Goal: Task Accomplishment & Management: Use online tool/utility

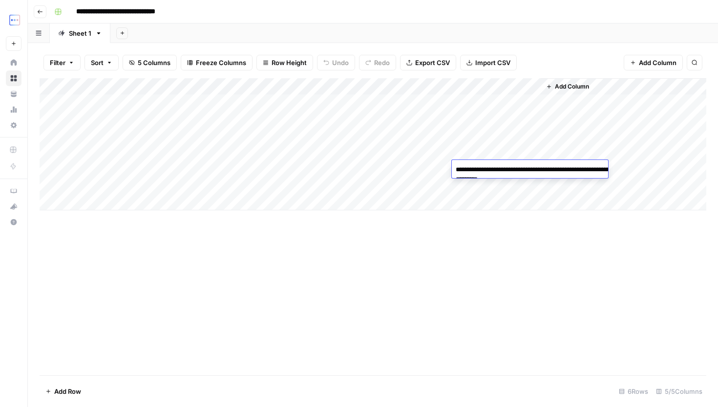
click at [41, 11] on icon "button" at bounding box center [40, 12] width 5 height 4
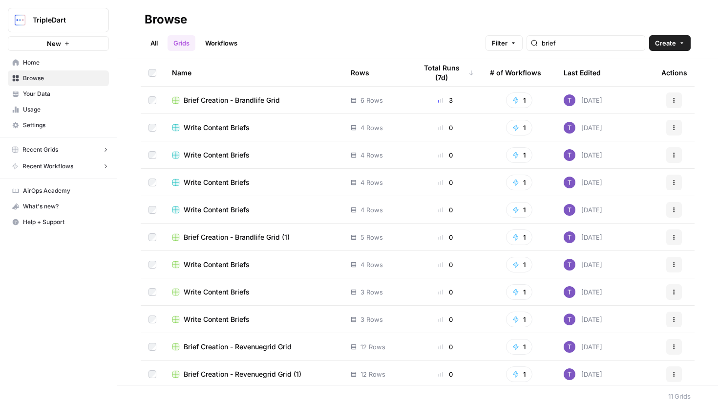
click at [30, 79] on span "Browse" at bounding box center [64, 78] width 82 height 9
click at [595, 46] on input "brief" at bounding box center [591, 43] width 99 height 10
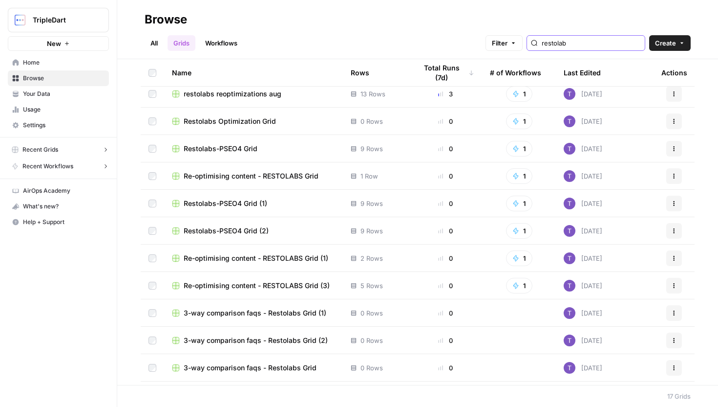
scroll to position [7, 0]
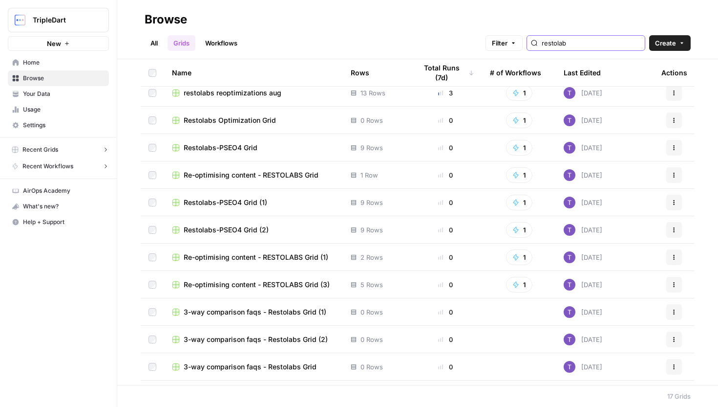
type input "restolab"
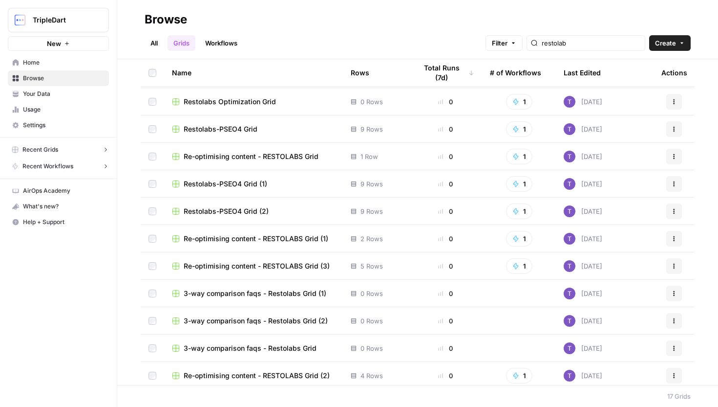
scroll to position [0, 0]
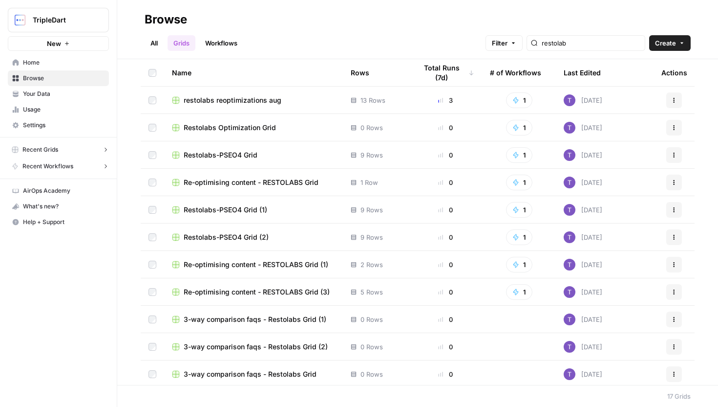
click at [217, 41] on link "Workflows" at bounding box center [221, 43] width 44 height 16
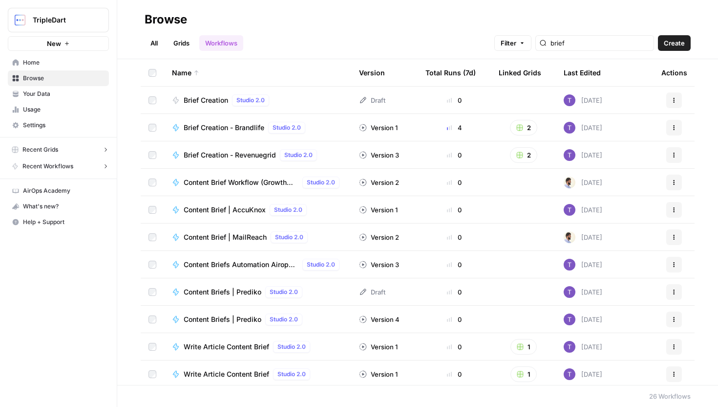
click at [215, 103] on span "Brief Creation" at bounding box center [206, 100] width 44 height 10
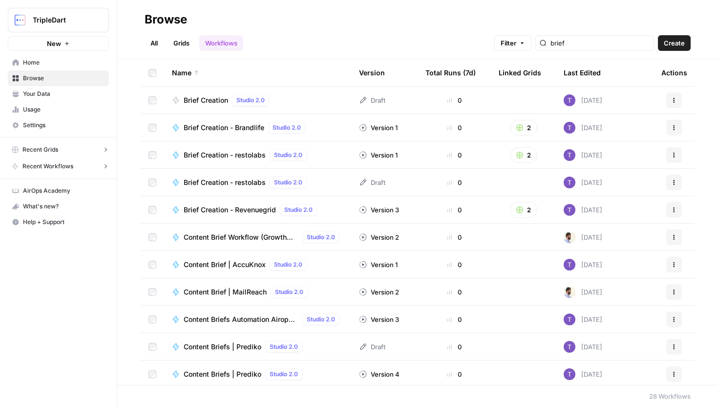
click at [192, 45] on link "Grids" at bounding box center [182, 43] width 28 height 16
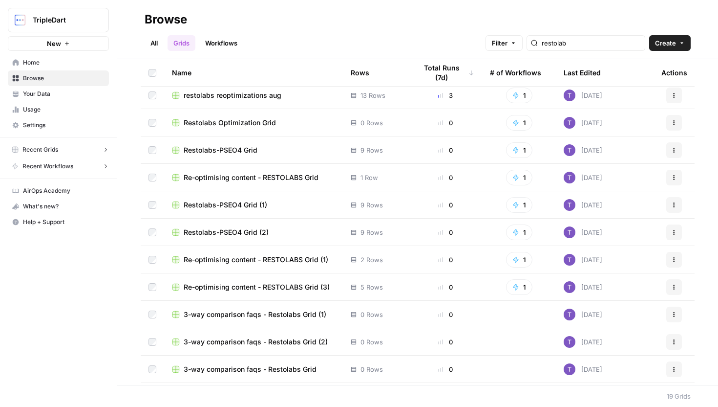
scroll to position [7, 0]
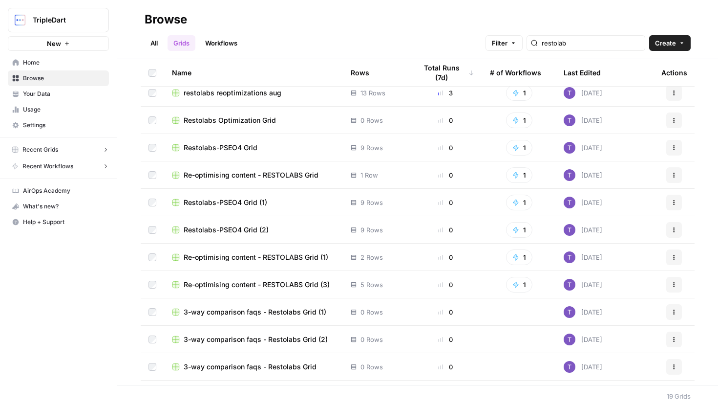
click at [231, 48] on link "Workflows" at bounding box center [221, 43] width 44 height 16
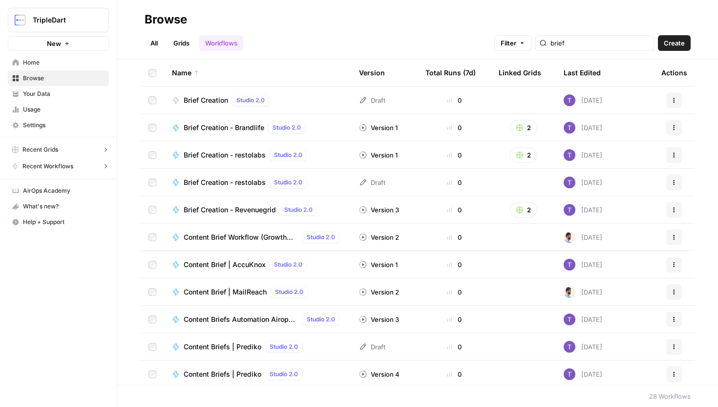
click at [243, 154] on span "Brief Creation - restolabs" at bounding box center [225, 155] width 82 height 10
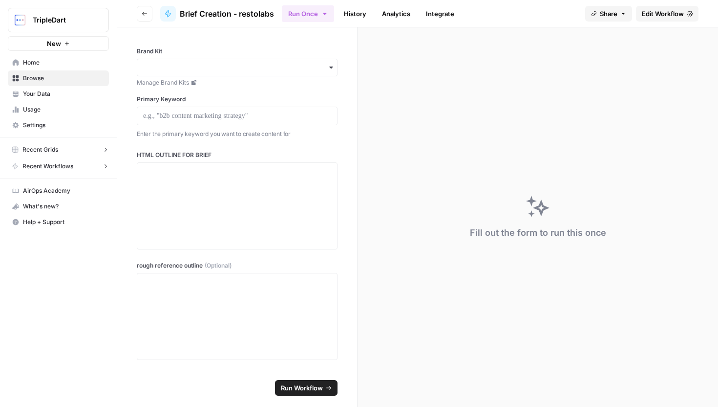
click at [650, 209] on div "Fill out the form to run this once" at bounding box center [538, 216] width 361 height 379
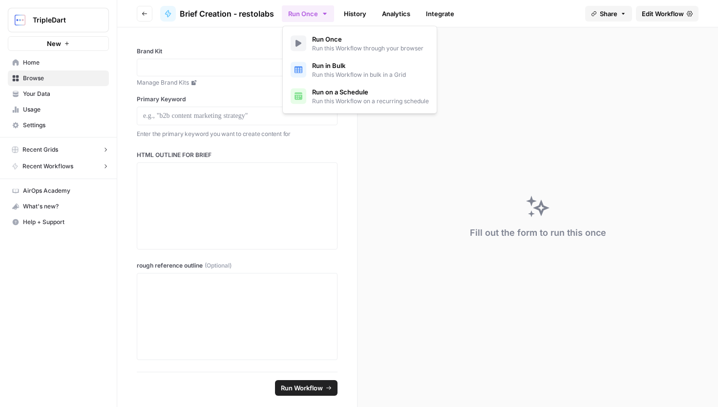
click at [321, 18] on button "Run Once" at bounding box center [308, 13] width 52 height 17
click at [336, 82] on button "Run in Bulk Run this Workflow in bulk in a Grid" at bounding box center [360, 70] width 146 height 26
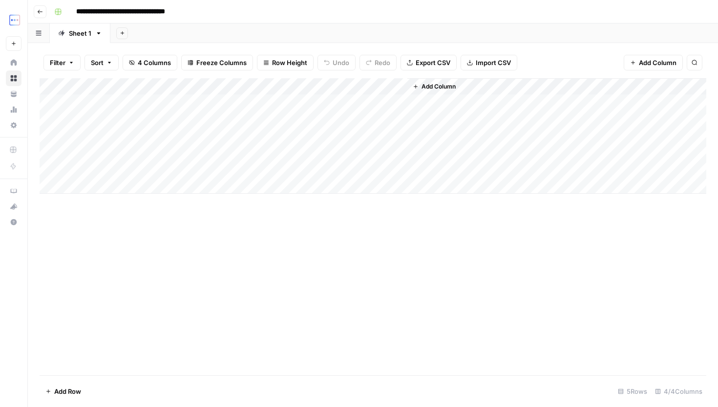
click at [109, 101] on div "Add Column" at bounding box center [373, 135] width 667 height 115
type textarea "**********"
click at [251, 111] on div "Add Column" at bounding box center [373, 135] width 667 height 115
click at [264, 102] on div "Add Column" at bounding box center [373, 135] width 667 height 115
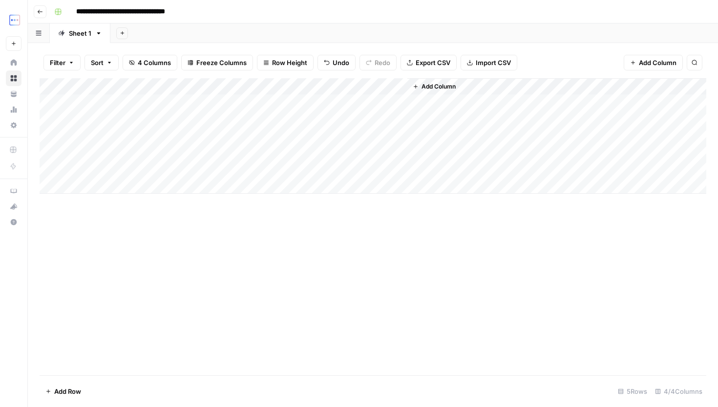
click at [185, 103] on div "Add Column" at bounding box center [373, 135] width 667 height 115
click at [126, 122] on div "Add Column" at bounding box center [373, 135] width 667 height 115
click at [107, 137] on div "Add Column" at bounding box center [373, 135] width 667 height 115
click at [174, 99] on div "Add Column" at bounding box center [373, 135] width 667 height 115
click at [218, 102] on div "Add Column" at bounding box center [373, 135] width 667 height 115
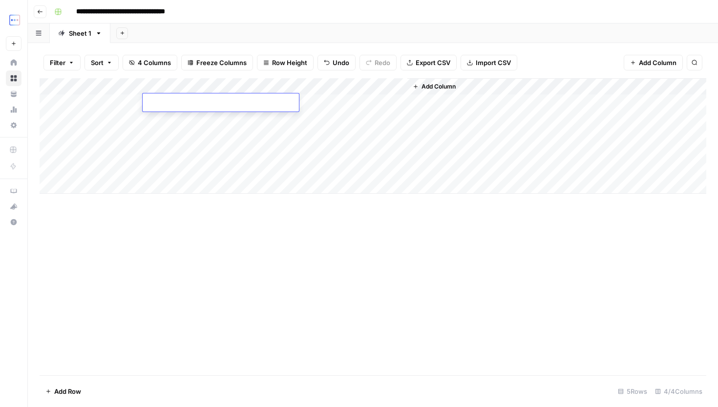
click at [218, 102] on textarea at bounding box center [221, 103] width 156 height 14
type textarea "**********"
click at [451, 275] on div "Add Column" at bounding box center [373, 226] width 667 height 297
drag, startPoint x: 231, startPoint y: 110, endPoint x: 231, endPoint y: 135, distance: 24.4
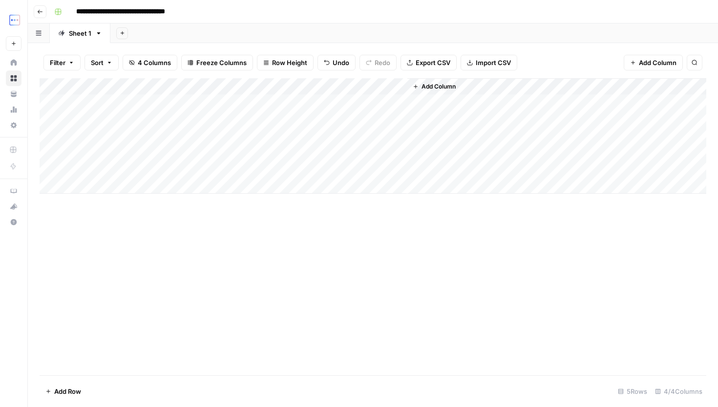
click at [231, 135] on div "Add Column" at bounding box center [373, 135] width 667 height 115
click at [386, 86] on div "Add Column" at bounding box center [373, 135] width 667 height 115
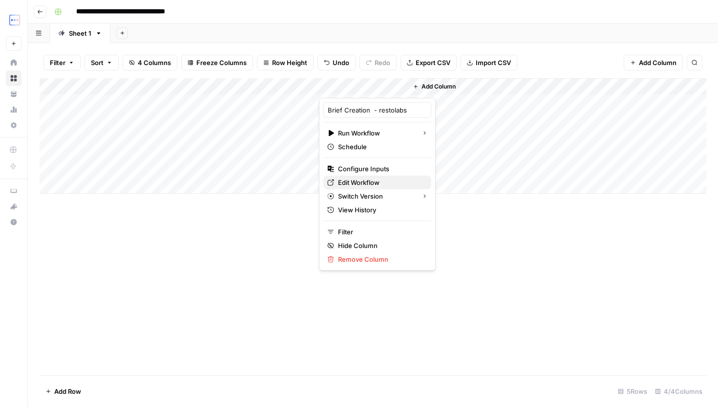
click at [371, 184] on span "Edit Workflow" at bounding box center [381, 182] width 86 height 10
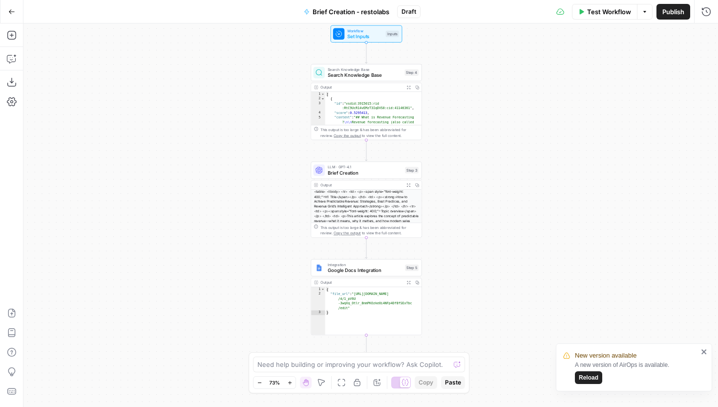
click at [370, 40] on div "Workflow Set Inputs Inputs Test Step" at bounding box center [367, 33] width 72 height 17
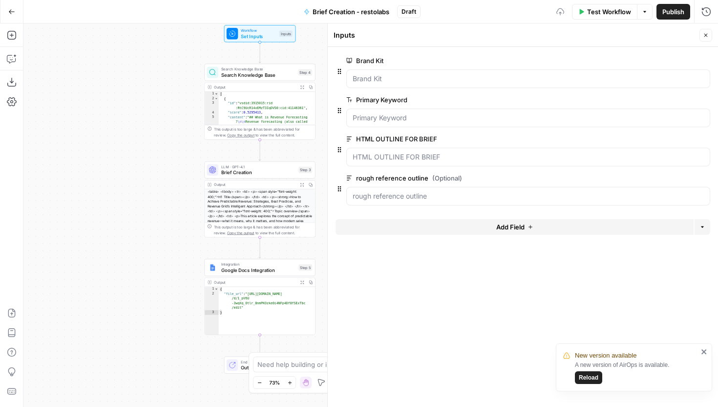
click at [672, 10] on span "Publish" at bounding box center [674, 12] width 22 height 10
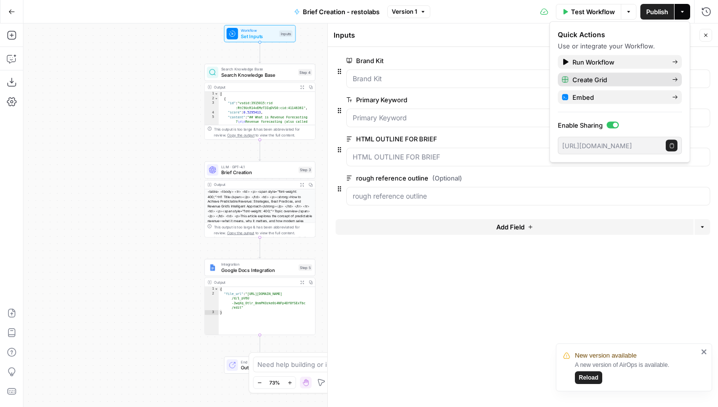
click at [648, 86] on button "Create Grid" at bounding box center [620, 80] width 124 height 14
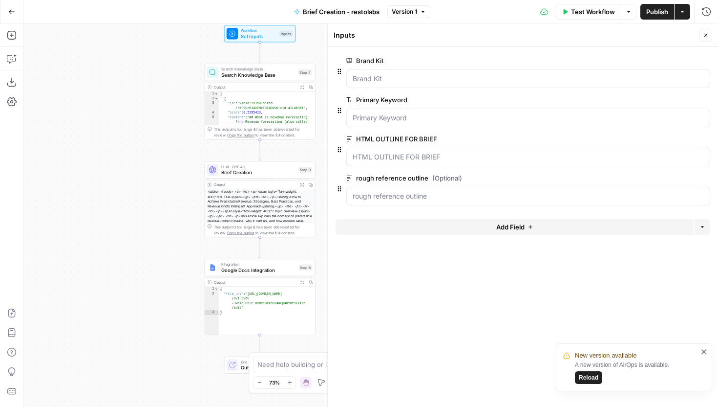
click at [686, 10] on button "Actions" at bounding box center [683, 12] width 16 height 16
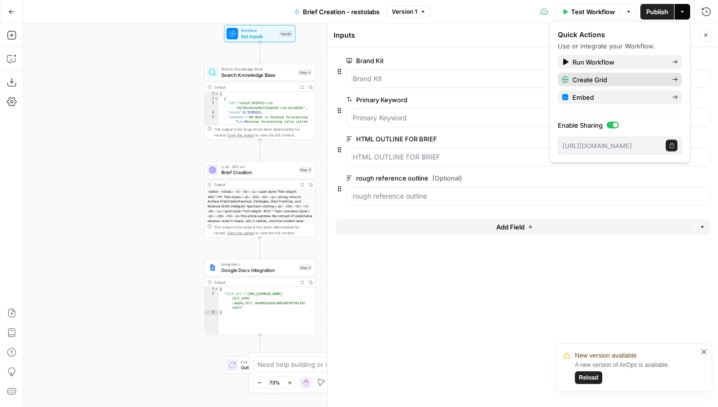
click at [623, 83] on span "Create Grid" at bounding box center [619, 80] width 92 height 10
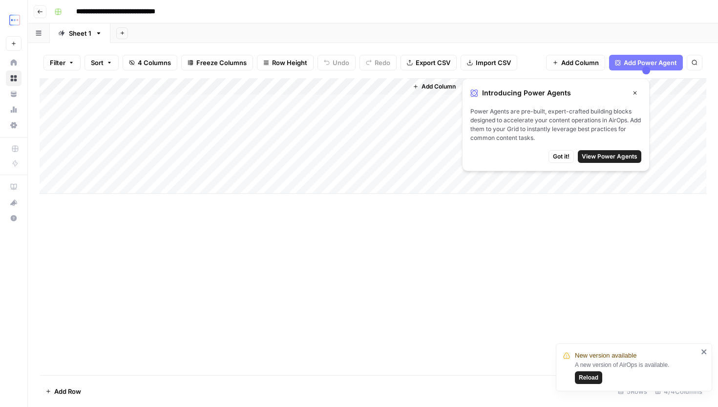
click at [631, 90] on button "Close" at bounding box center [635, 92] width 13 height 13
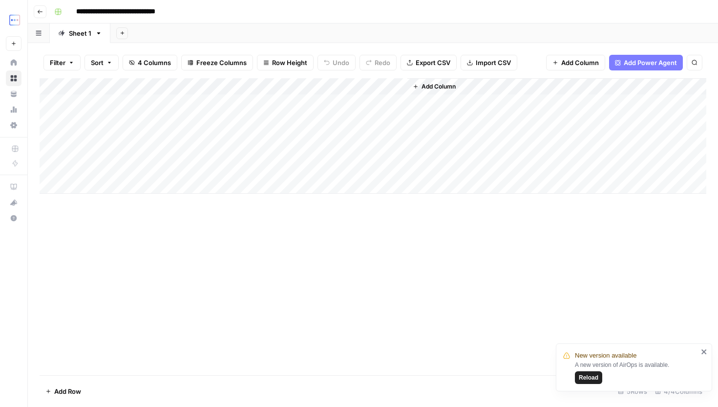
click at [122, 104] on div "Add Column" at bounding box center [373, 135] width 667 height 115
click at [122, 102] on div "Add Column" at bounding box center [373, 135] width 667 height 115
click at [186, 107] on div "Add Column" at bounding box center [373, 135] width 667 height 115
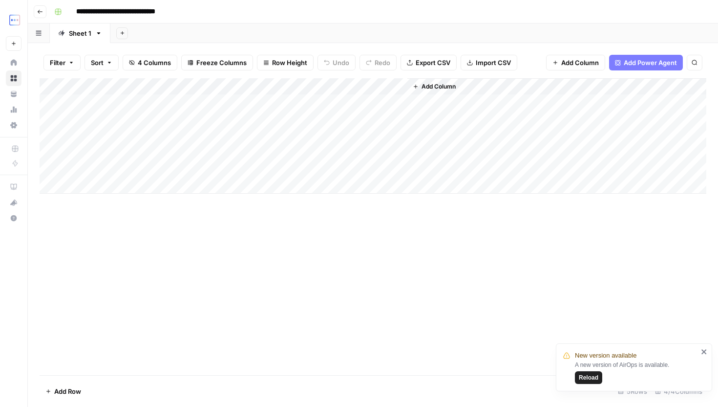
click at [186, 107] on div "Add Column" at bounding box center [373, 135] width 667 height 115
click at [254, 107] on div "Add Column" at bounding box center [373, 135] width 667 height 115
click at [41, 13] on icon "button" at bounding box center [40, 12] width 6 height 6
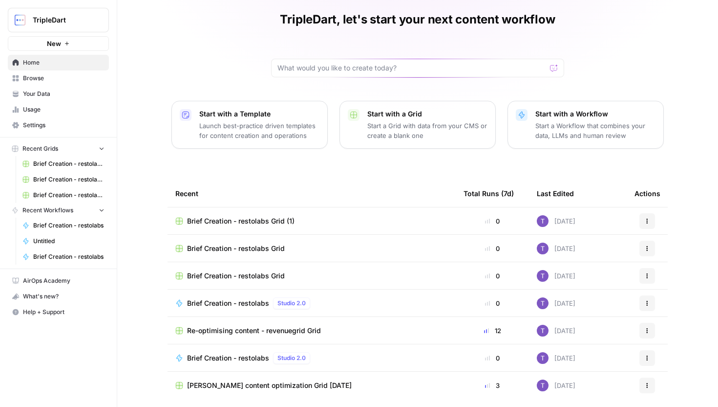
scroll to position [43, 0]
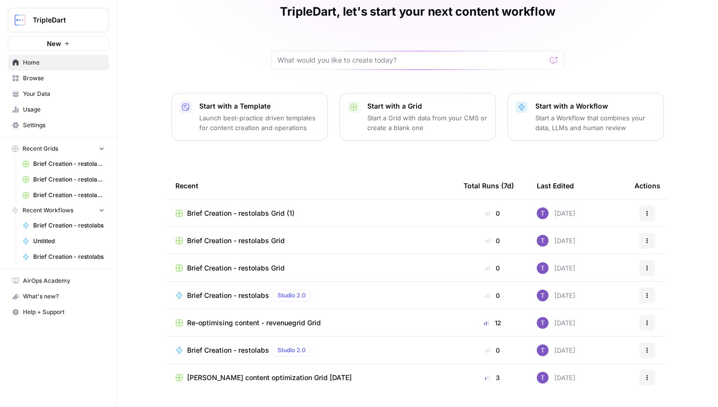
click at [68, 78] on span "Browse" at bounding box center [64, 78] width 82 height 9
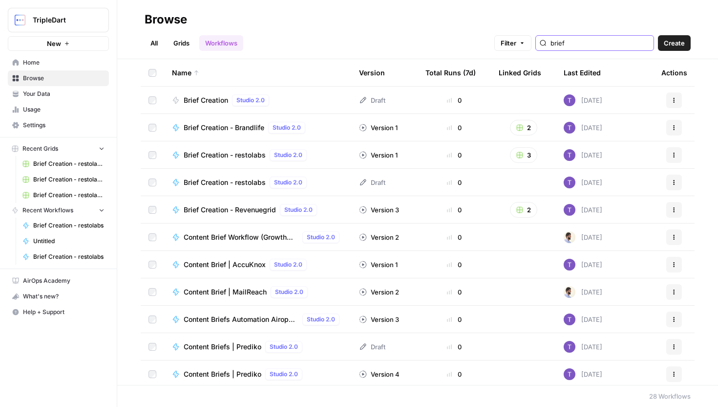
click at [586, 41] on input "brief" at bounding box center [600, 43] width 99 height 10
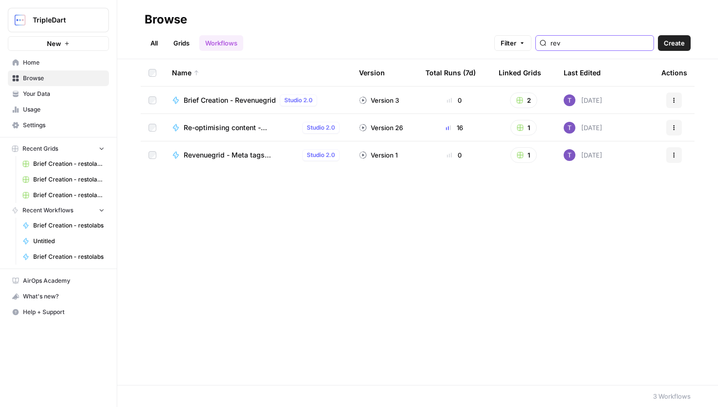
type input "rev"
click at [224, 94] on div "Brief Creation - Revenuegrid Studio 2.0" at bounding box center [252, 100] width 137 height 12
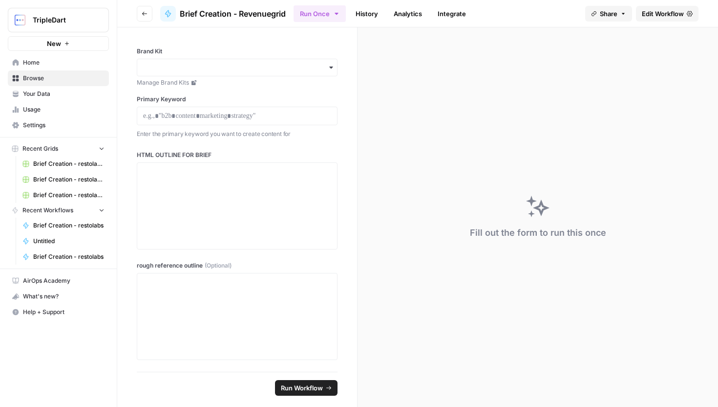
click at [379, 12] on link "History" at bounding box center [367, 14] width 34 height 16
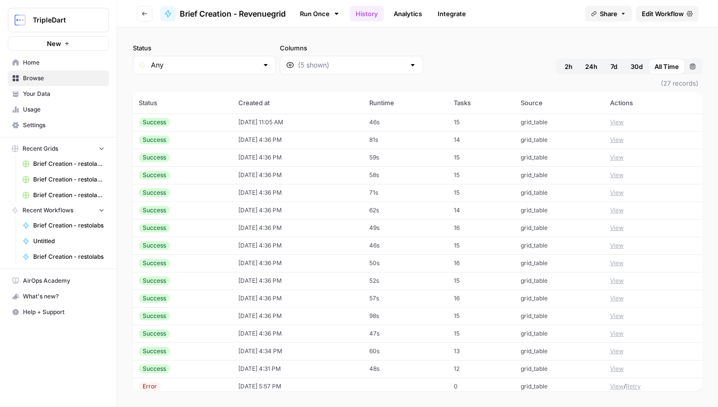
click at [306, 12] on link "Run Once" at bounding box center [320, 13] width 52 height 17
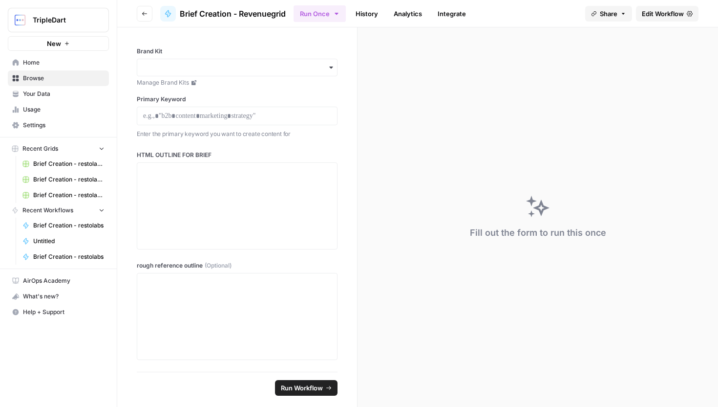
click at [330, 13] on button "Run Once" at bounding box center [320, 13] width 52 height 17
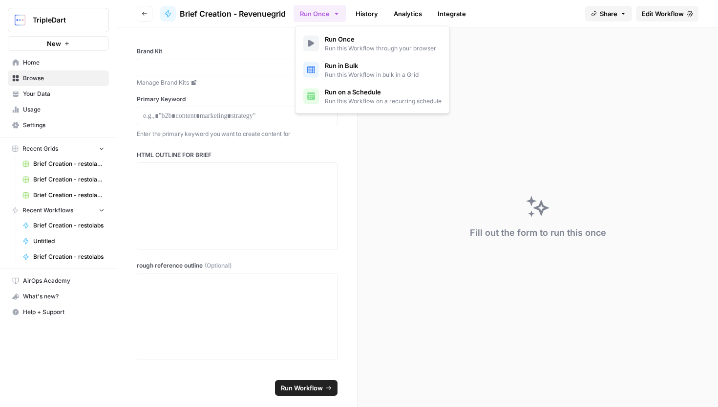
click at [345, 65] on span "Run in Bulk" at bounding box center [372, 66] width 94 height 10
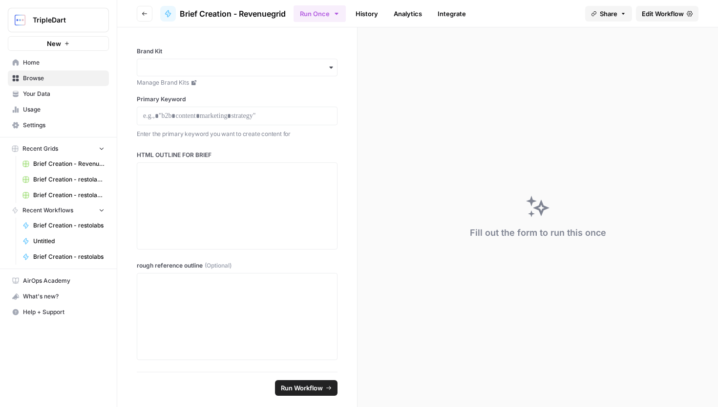
click at [378, 2] on header "Go back Brief Creation - Revenuegrid Run Once History Analytics Integrate Share…" at bounding box center [417, 13] width 601 height 27
click at [376, 6] on link "History" at bounding box center [367, 14] width 34 height 16
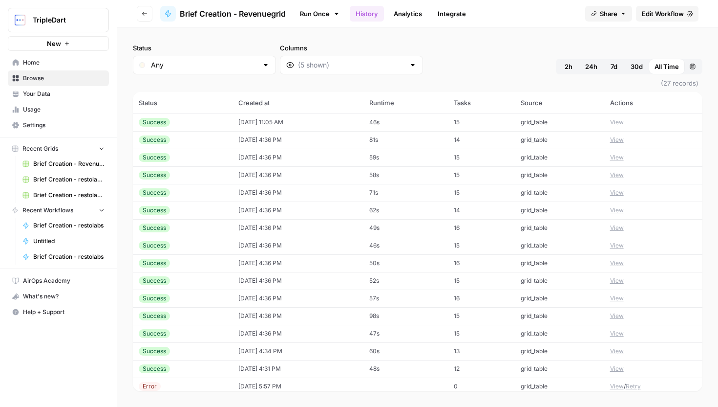
click at [273, 119] on td "08/04/25 at 11:05 AM" at bounding box center [298, 122] width 131 height 18
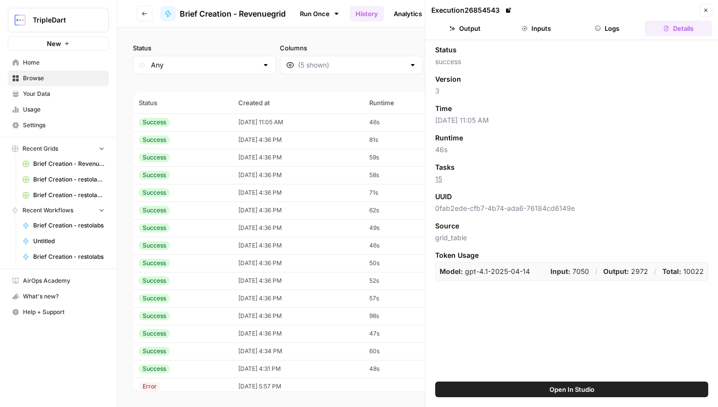
click at [552, 32] on button "Inputs" at bounding box center [536, 29] width 67 height 16
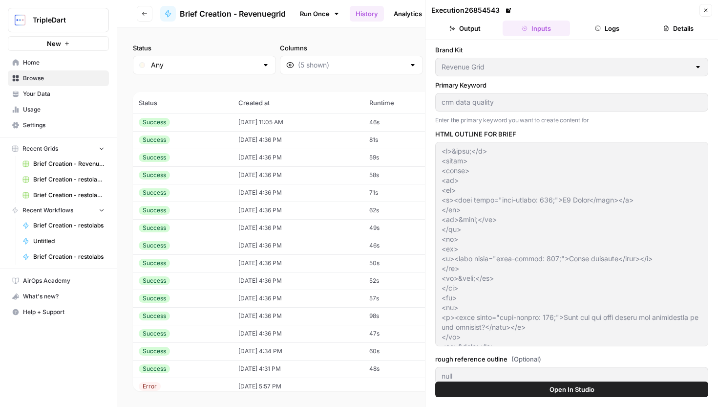
click at [557, 239] on div at bounding box center [571, 244] width 273 height 204
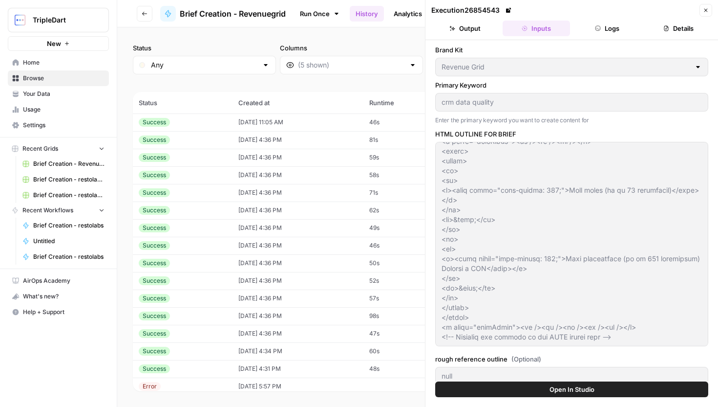
scroll to position [32, 0]
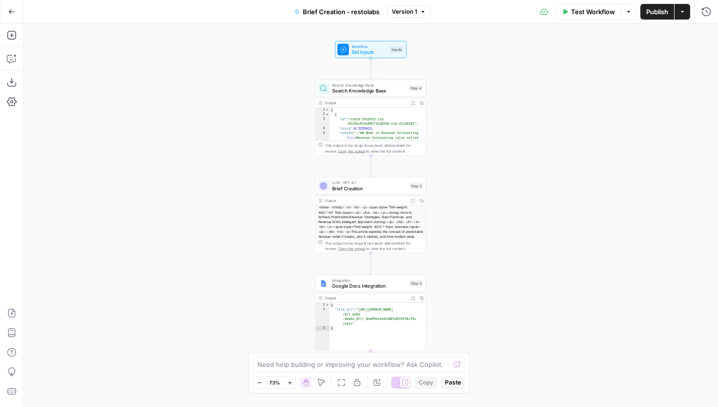
click at [373, 292] on div "Integration Google Docs Integration Step 5 Copy step Delete step Add Note Test …" at bounding box center [370, 313] width 111 height 76
click at [376, 281] on span "Integration" at bounding box center [369, 280] width 75 height 6
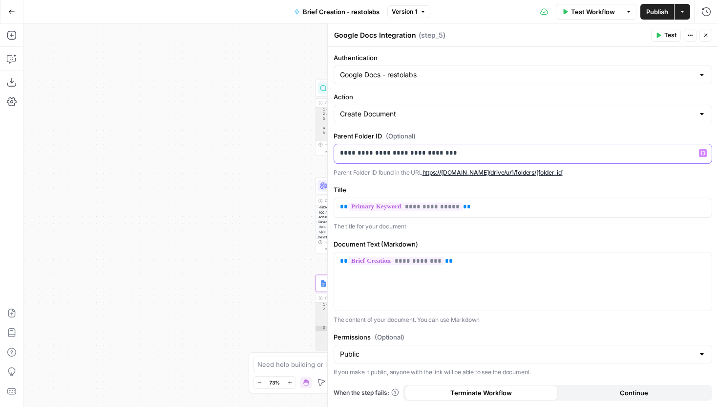
click at [460, 155] on p "**********" at bounding box center [523, 153] width 366 height 10
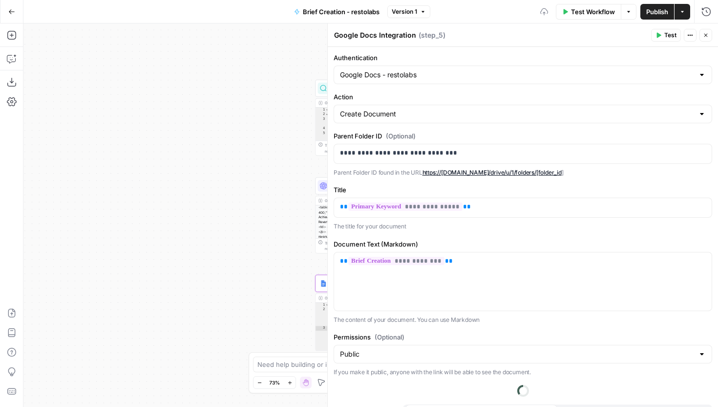
click at [507, 183] on div "**********" at bounding box center [523, 236] width 390 height 379
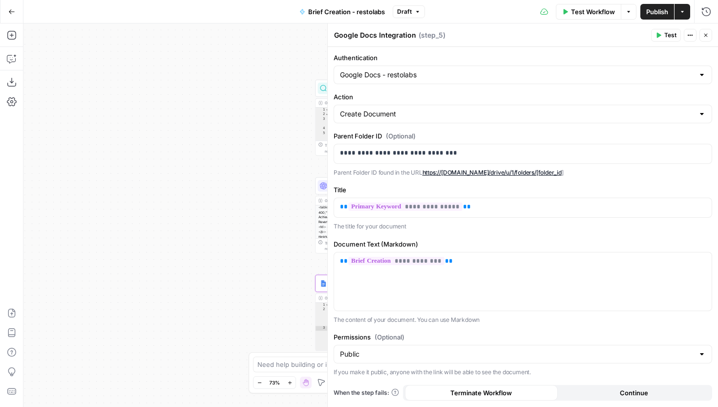
click at [662, 17] on button "Publish" at bounding box center [658, 12] width 34 height 16
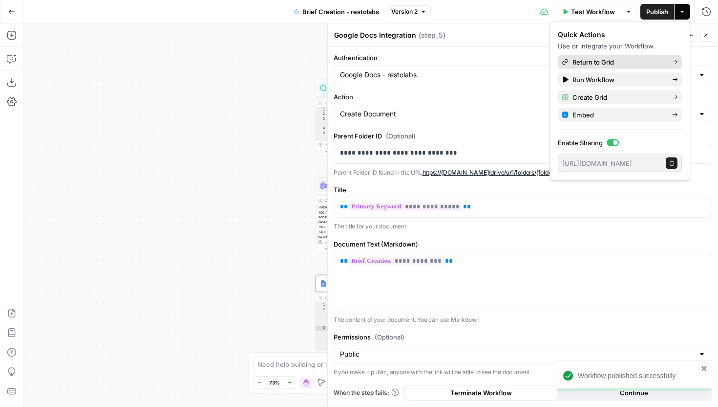
click at [624, 63] on span "Return to Grid" at bounding box center [619, 62] width 92 height 10
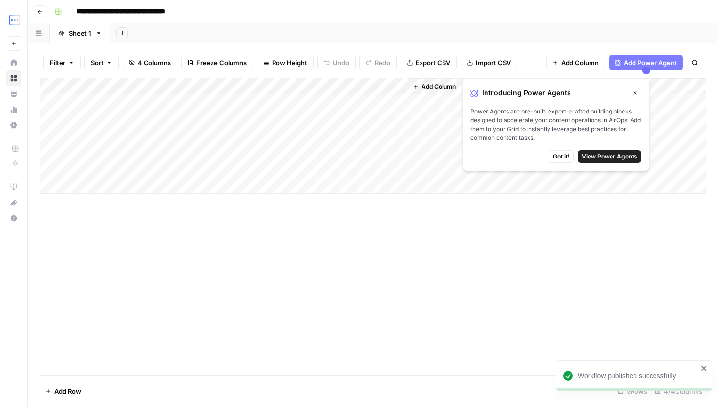
click at [388, 86] on div "Add Column" at bounding box center [373, 135] width 667 height 115
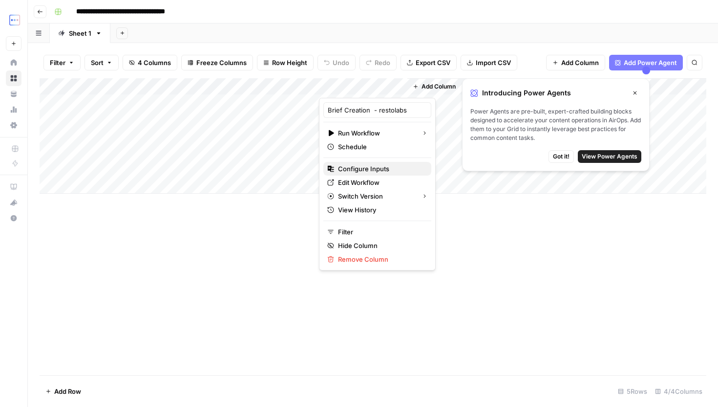
click at [375, 169] on span "Configure Inputs" at bounding box center [381, 169] width 86 height 10
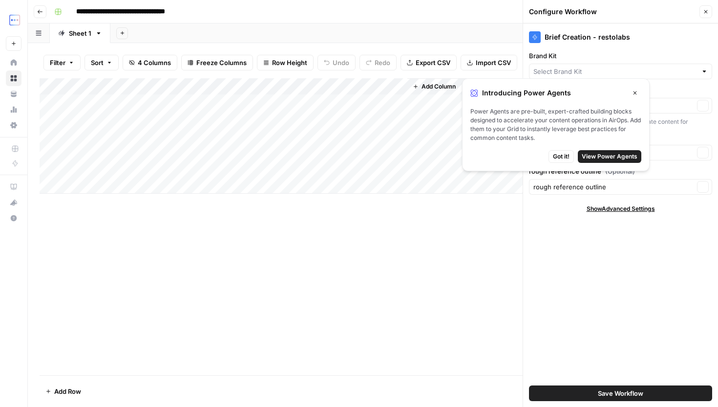
click at [636, 94] on icon "button" at bounding box center [635, 93] width 6 height 6
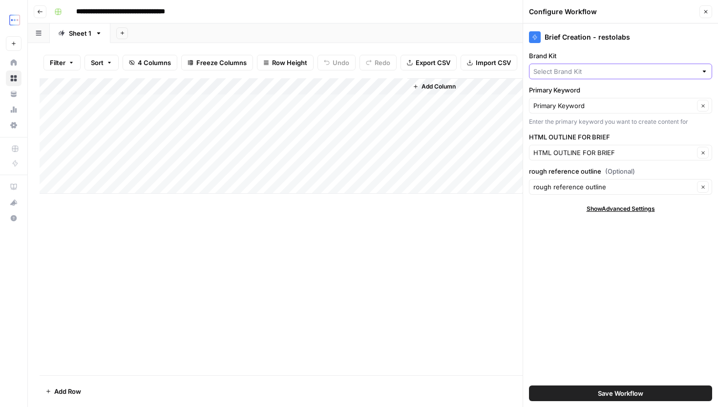
click at [617, 71] on input "Brand Kit" at bounding box center [616, 71] width 164 height 10
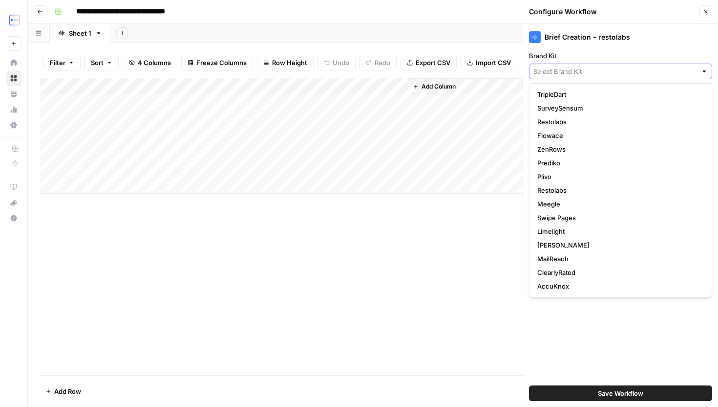
click at [573, 70] on input "Brand Kit" at bounding box center [616, 71] width 164 height 10
type input "res"
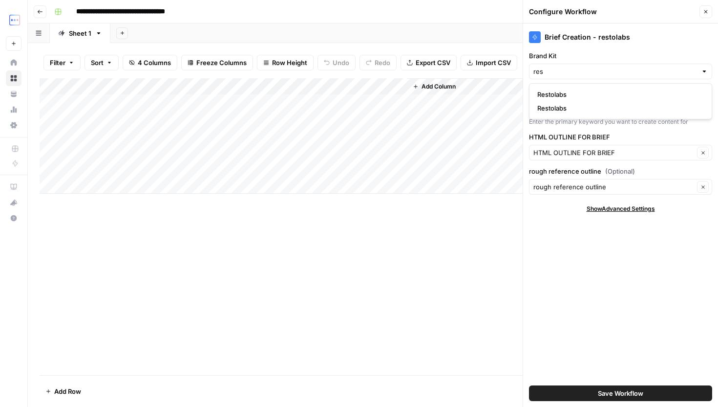
click at [573, 95] on span "Restolabs" at bounding box center [618, 94] width 163 height 10
type input "Restolabs"
click at [576, 70] on input "Brand Kit" at bounding box center [614, 71] width 161 height 10
type input "e"
type input "res"
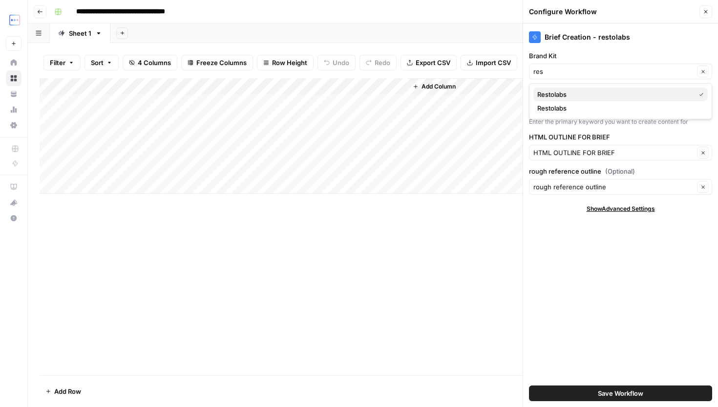
click at [569, 94] on span "Restolabs" at bounding box center [614, 94] width 154 height 10
type input "Restolabs"
click at [582, 251] on div "Brief Creation - restolabs Brand Kit Restolabs Clear Primary Keyword Primary Ke…" at bounding box center [620, 214] width 195 height 383
click at [383, 82] on div "Add Column" at bounding box center [373, 135] width 667 height 115
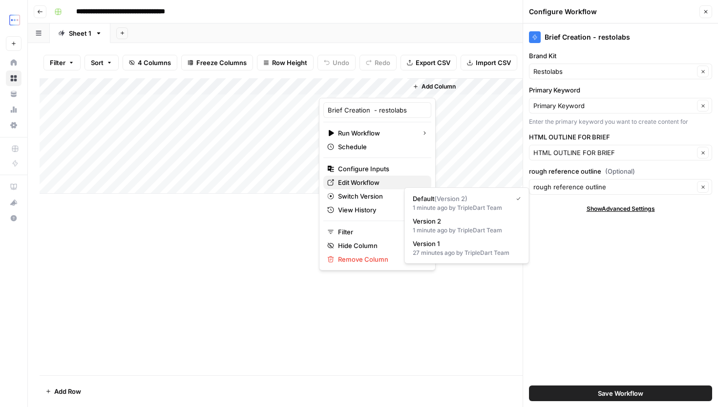
click at [373, 180] on span "Edit Workflow" at bounding box center [381, 182] width 86 height 10
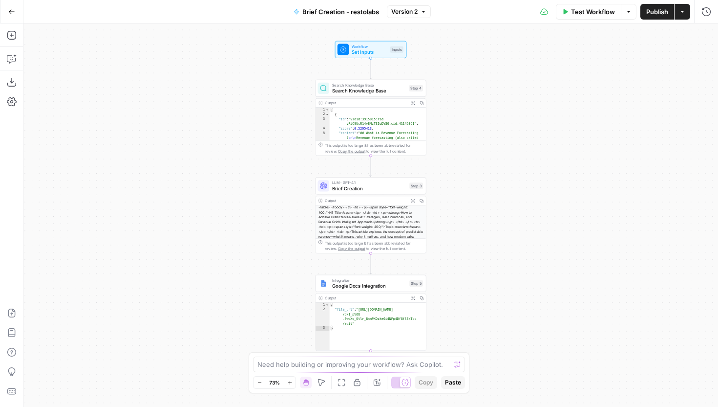
click at [354, 89] on span "Search Knowledge Base" at bounding box center [369, 90] width 74 height 7
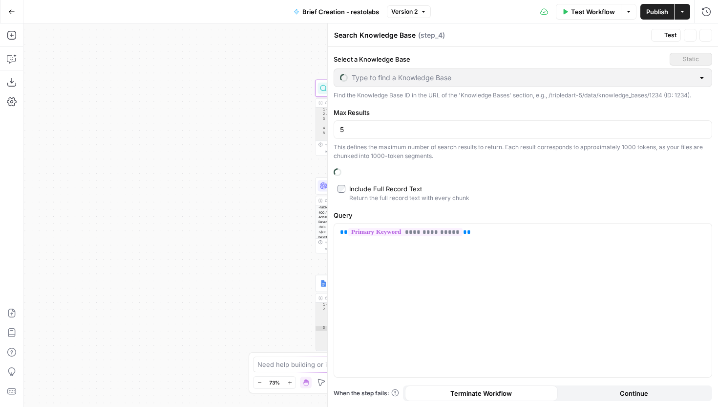
type input "BrandLife"
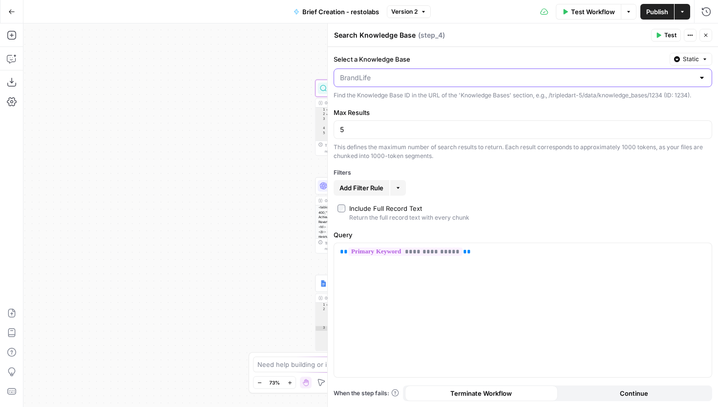
click at [474, 82] on input "Select a Knowledge Base" at bounding box center [517, 78] width 354 height 10
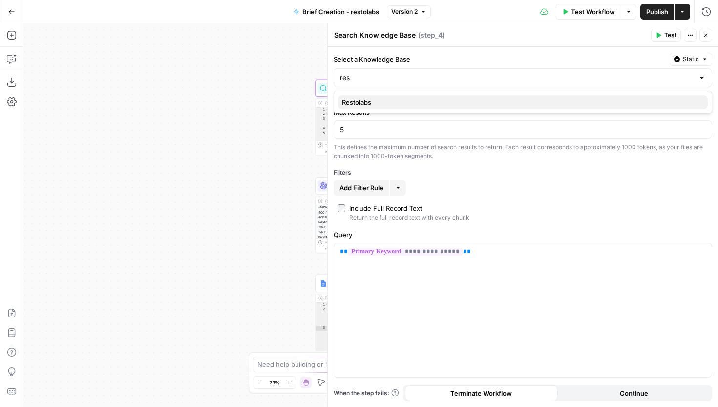
click at [430, 107] on span "Restolabs" at bounding box center [521, 102] width 358 height 10
type input "Restolabs"
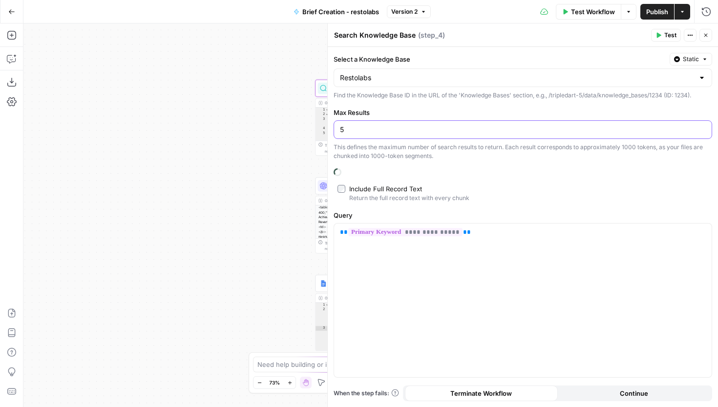
click at [411, 132] on input "5" at bounding box center [523, 130] width 366 height 10
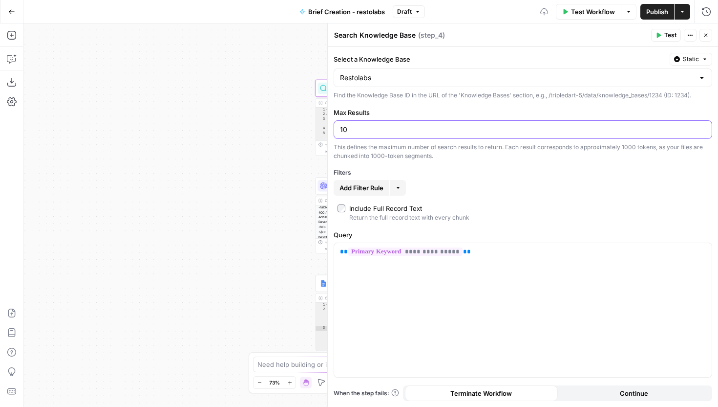
type input "1"
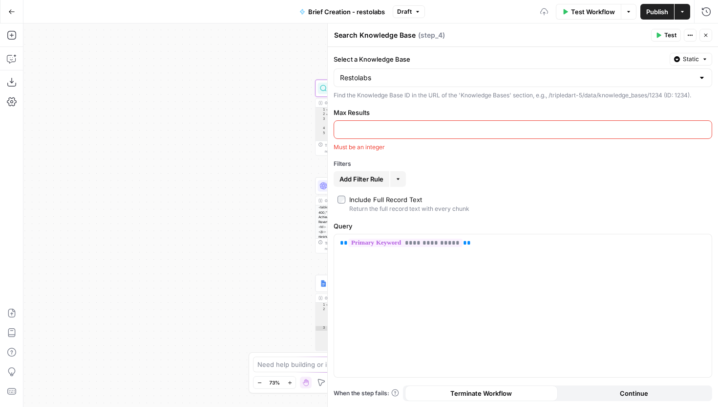
type input "5"
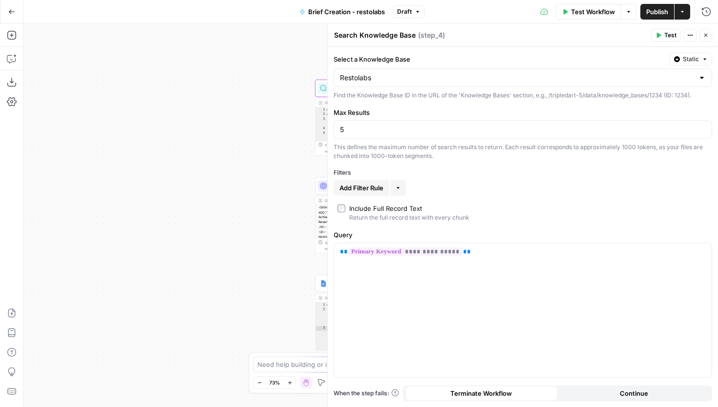
click at [660, 15] on span "Publish" at bounding box center [657, 12] width 22 height 10
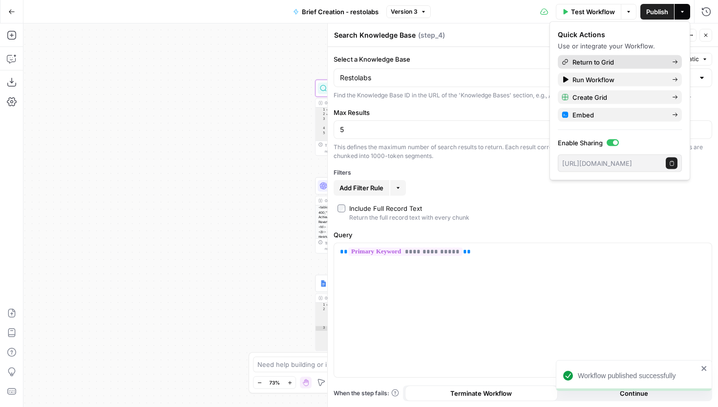
click at [628, 55] on link "Return to Grid" at bounding box center [620, 62] width 124 height 14
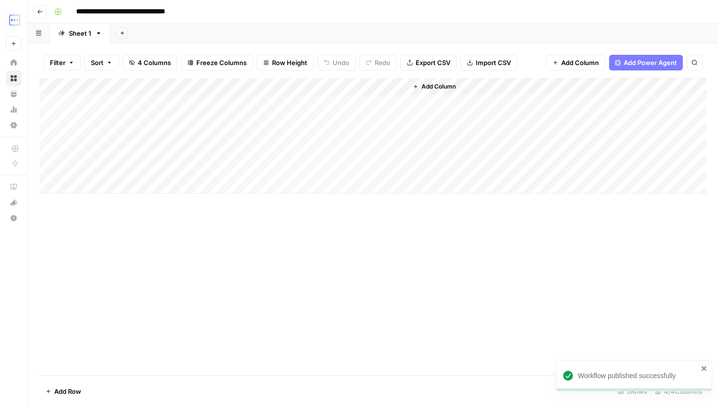
click at [356, 101] on div "Add Column" at bounding box center [373, 135] width 667 height 115
click at [384, 86] on div "Add Column" at bounding box center [373, 135] width 667 height 115
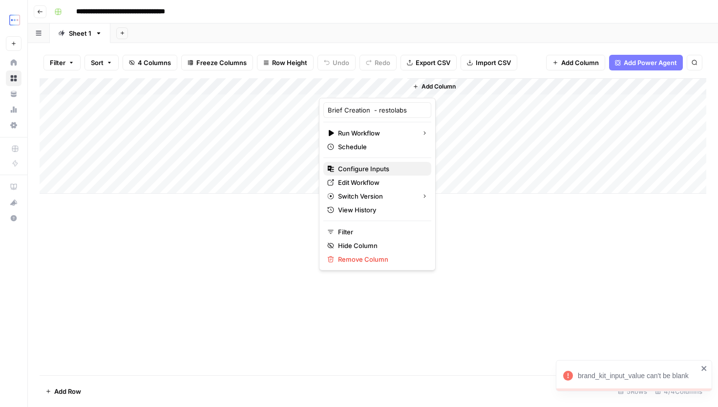
click at [378, 168] on span "Configure Inputs" at bounding box center [381, 169] width 86 height 10
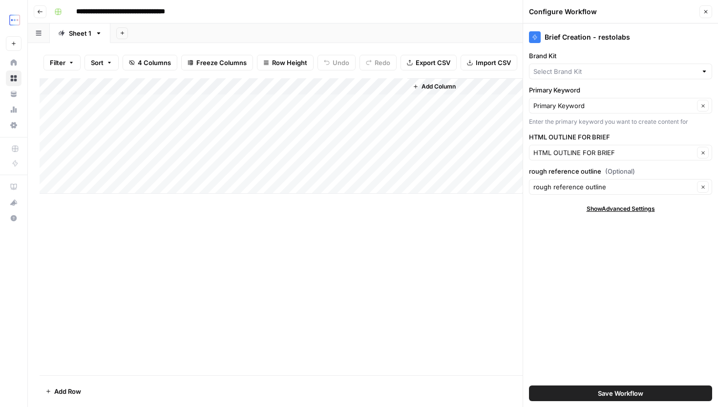
type input "Restolabs"
click at [665, 387] on button "Save Workflow" at bounding box center [620, 393] width 183 height 16
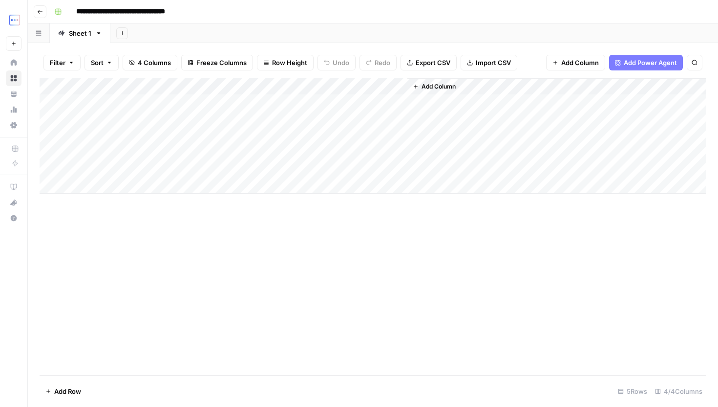
click at [368, 101] on div "Add Column" at bounding box center [373, 135] width 667 height 115
click at [362, 120] on div "Add Column" at bounding box center [373, 135] width 667 height 115
click at [364, 138] on div "Add Column" at bounding box center [373, 135] width 667 height 115
